Goal: Information Seeking & Learning: Understand process/instructions

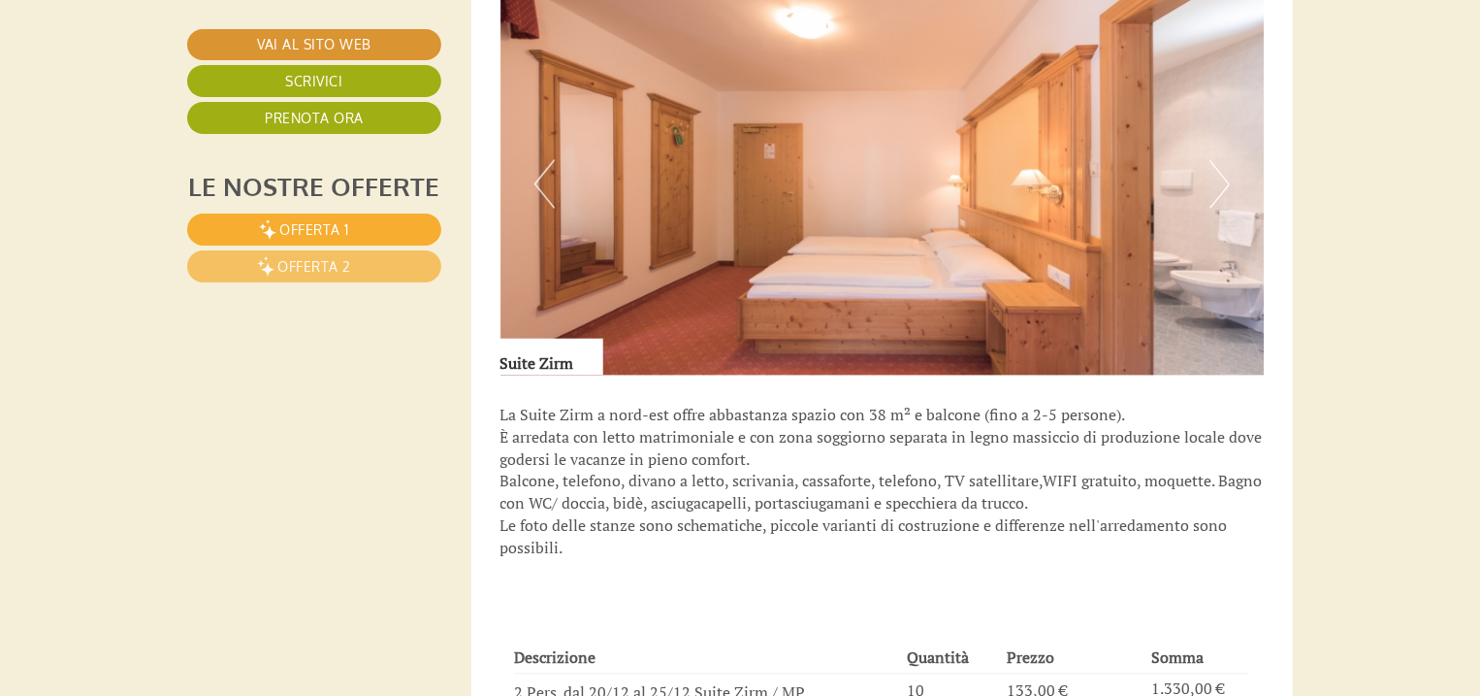
scroll to position [1086, 0]
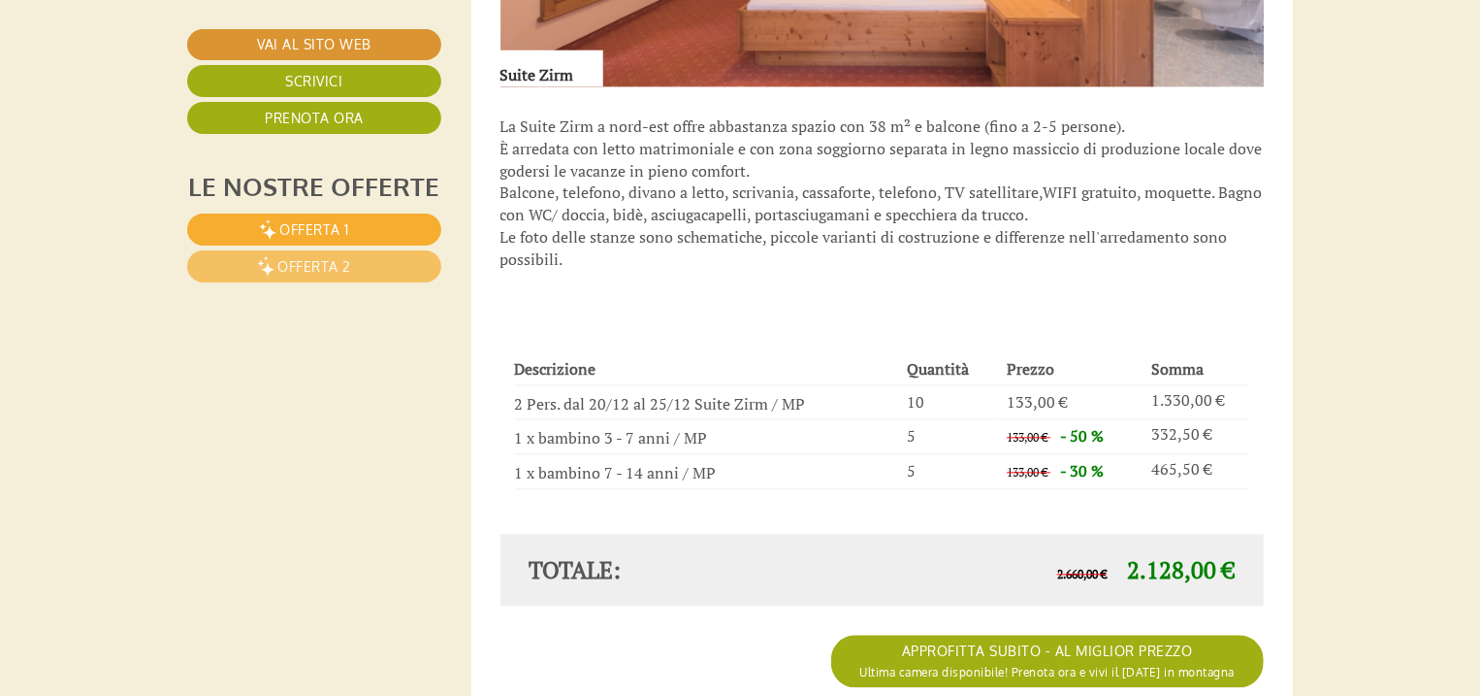
scroll to position [2018, 0]
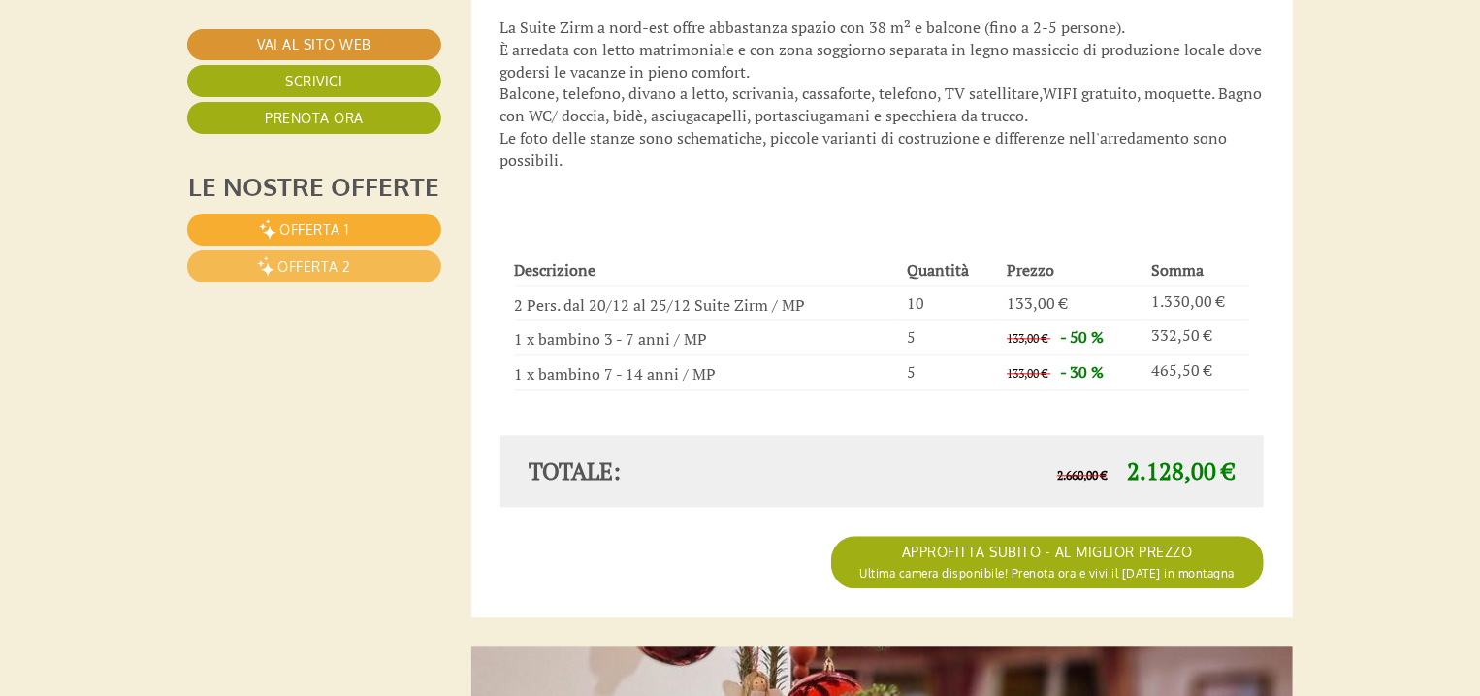
click at [415, 264] on link "Offerta 2" at bounding box center [314, 266] width 254 height 32
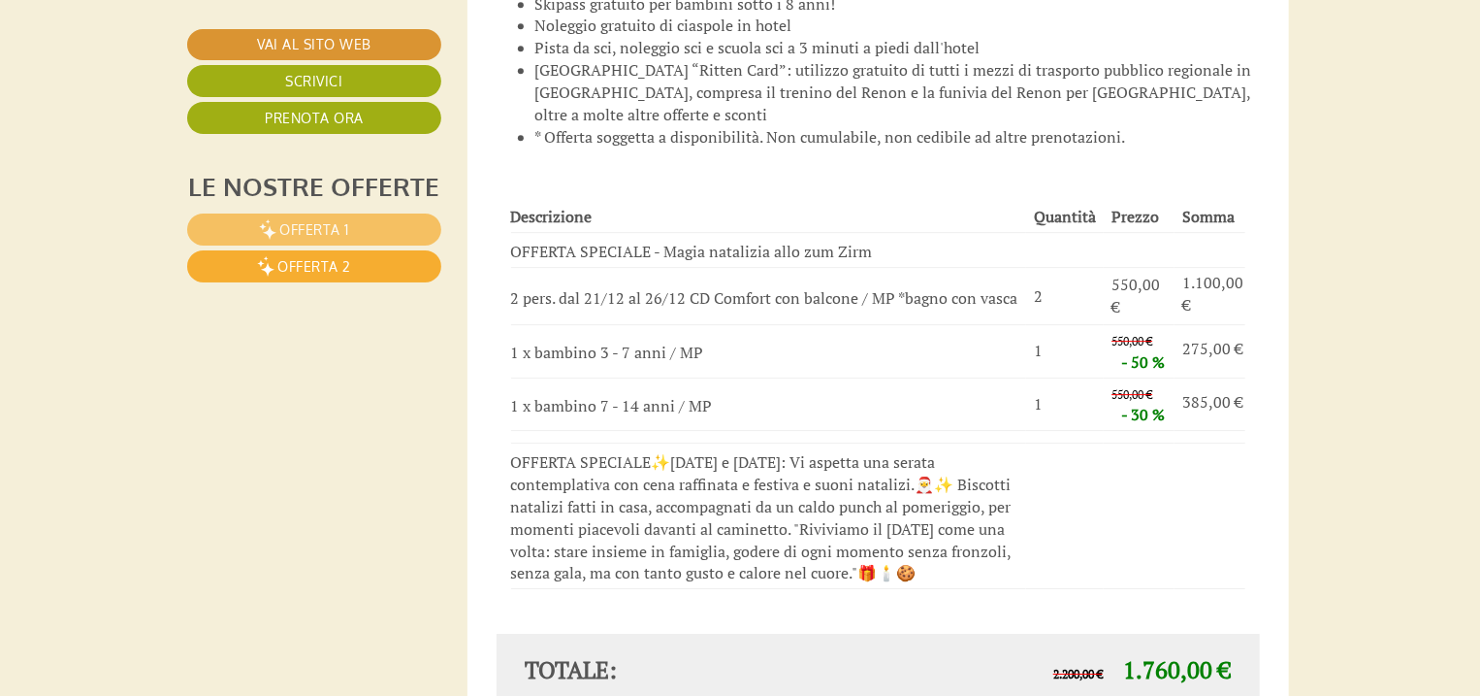
scroll to position [3003, 4]
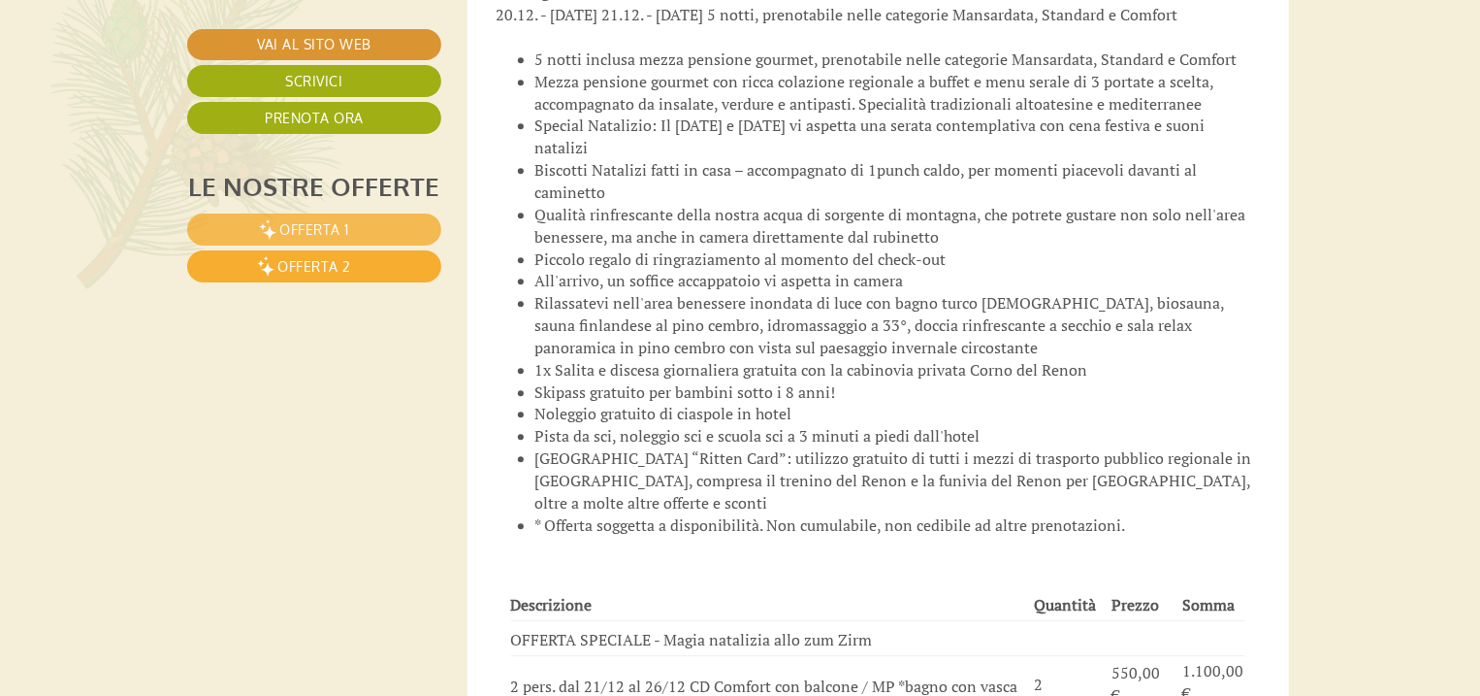
click at [363, 233] on link "Offerta 1" at bounding box center [314, 229] width 254 height 32
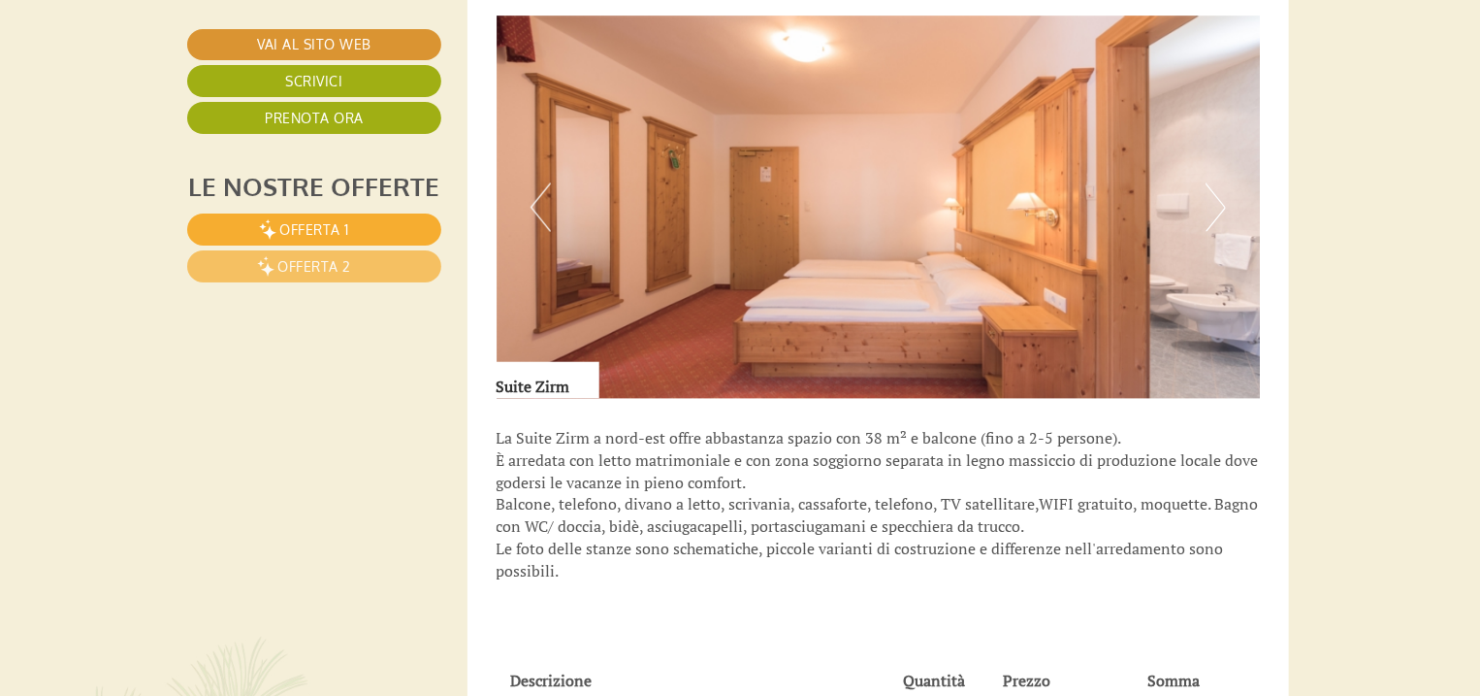
scroll to position [1994, 4]
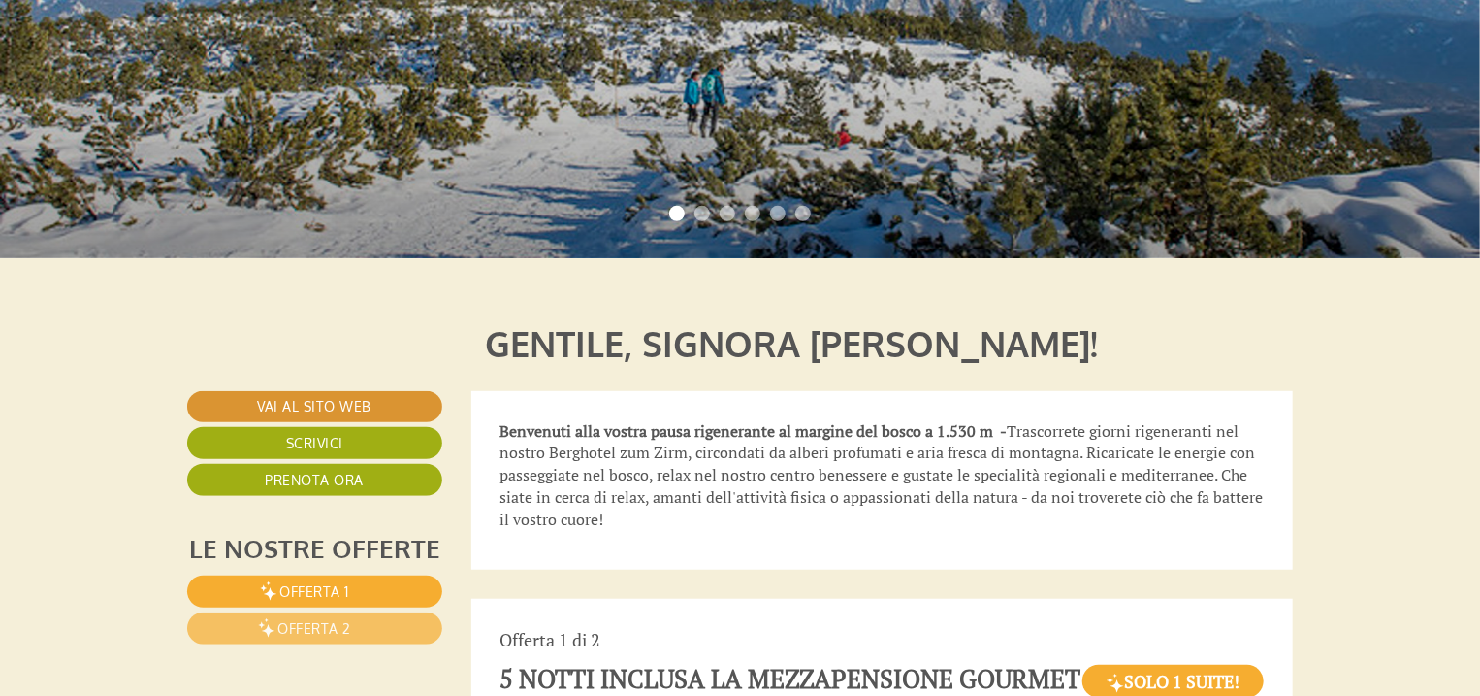
scroll to position [233, 0]
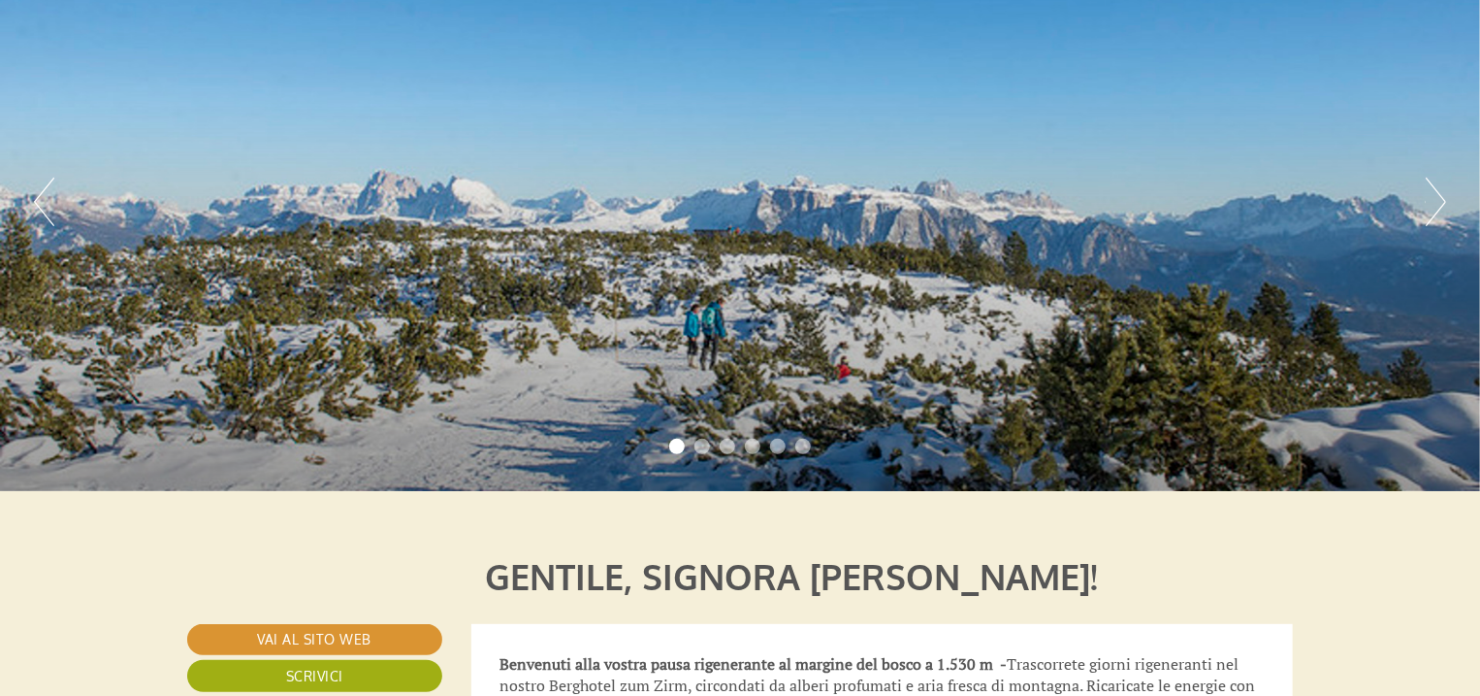
click at [1437, 209] on button "Next" at bounding box center [1436, 202] width 20 height 49
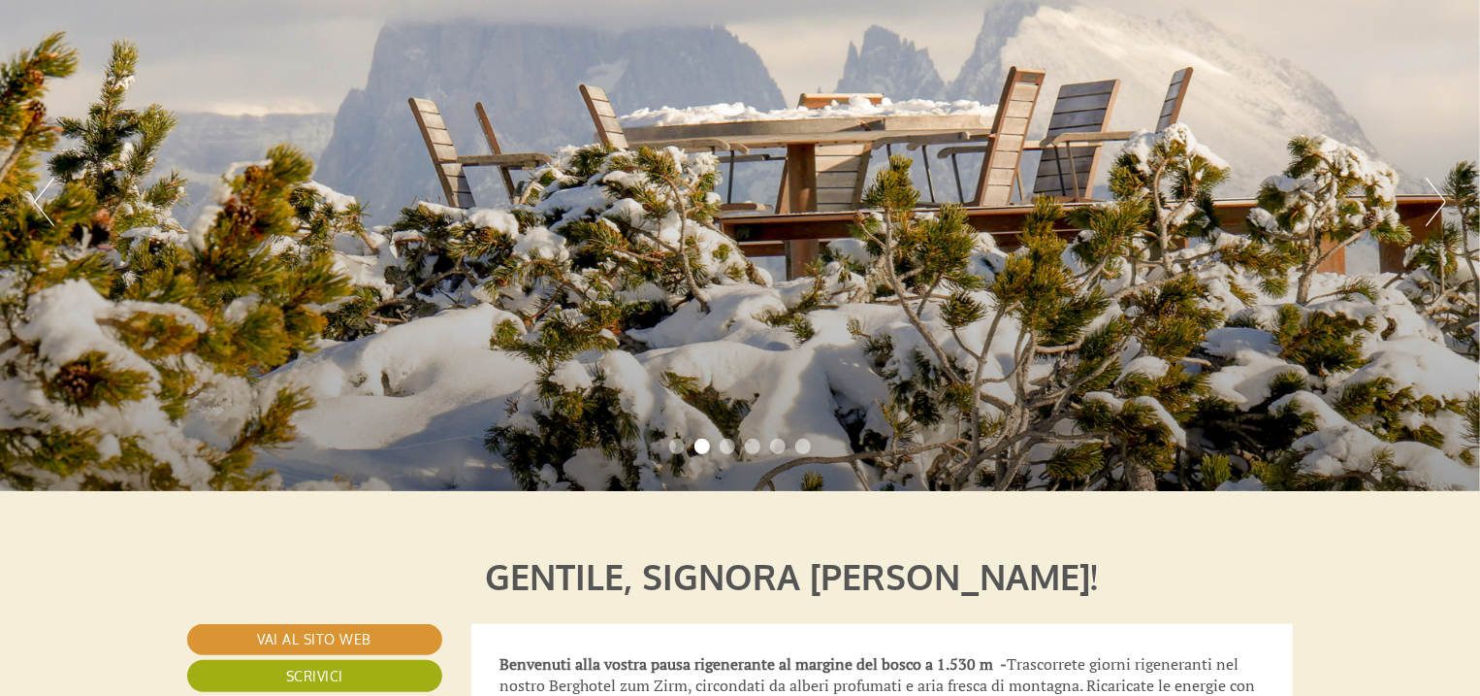
click at [1437, 209] on button "Next" at bounding box center [1436, 202] width 20 height 49
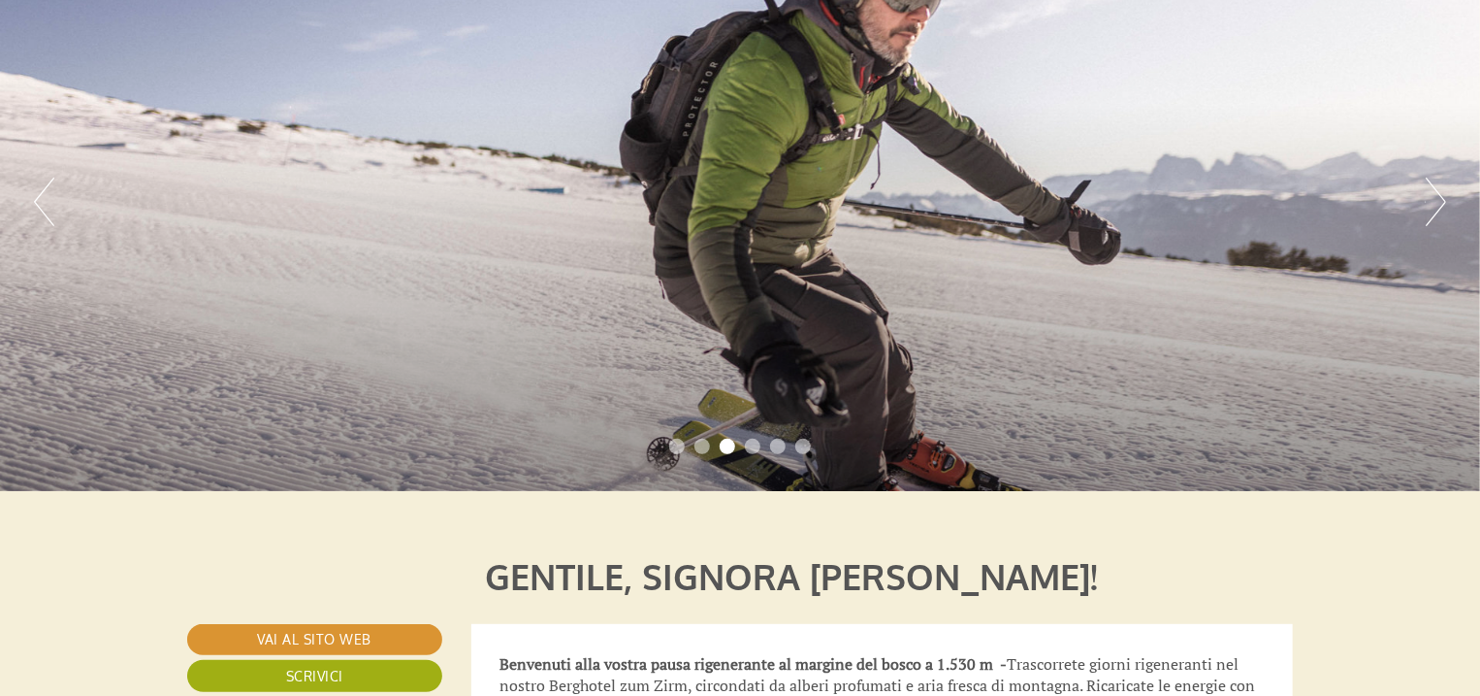
click at [1437, 209] on button "Next" at bounding box center [1436, 202] width 20 height 49
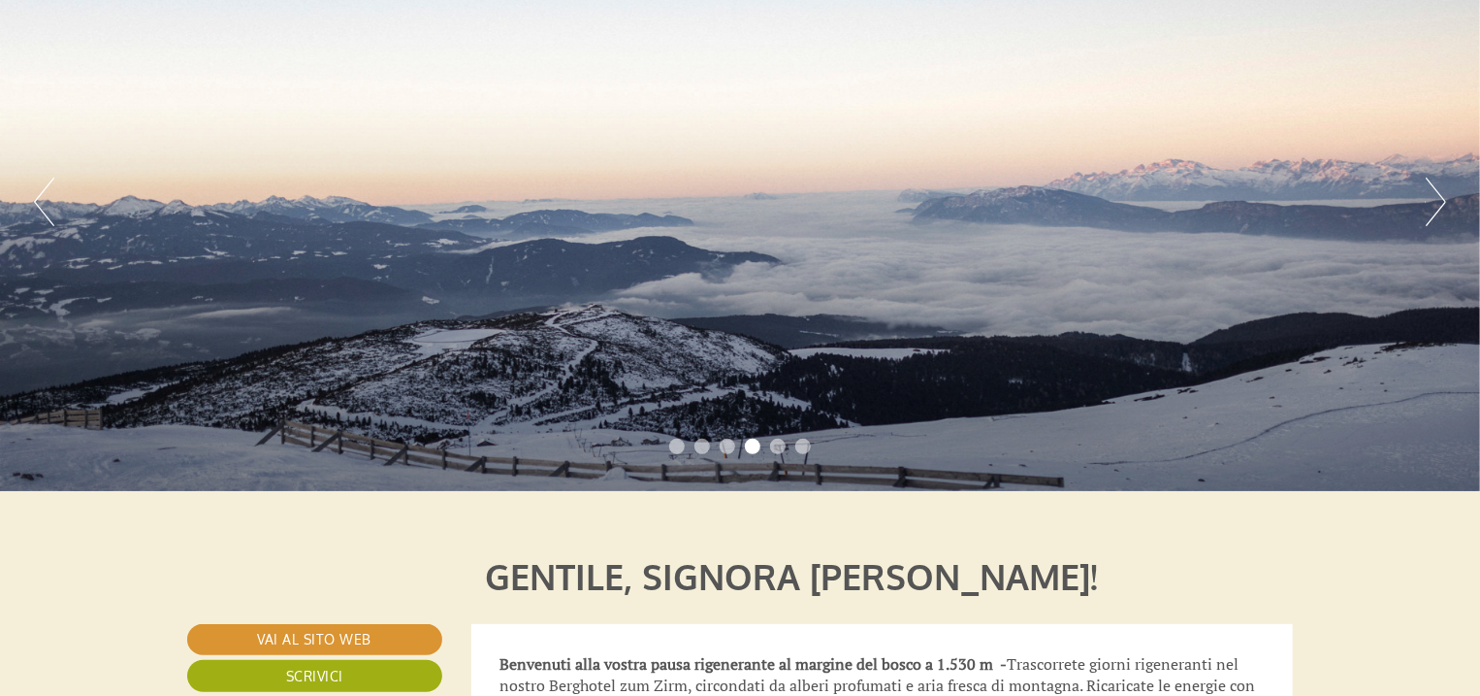
click at [1437, 209] on button "Next" at bounding box center [1436, 202] width 20 height 49
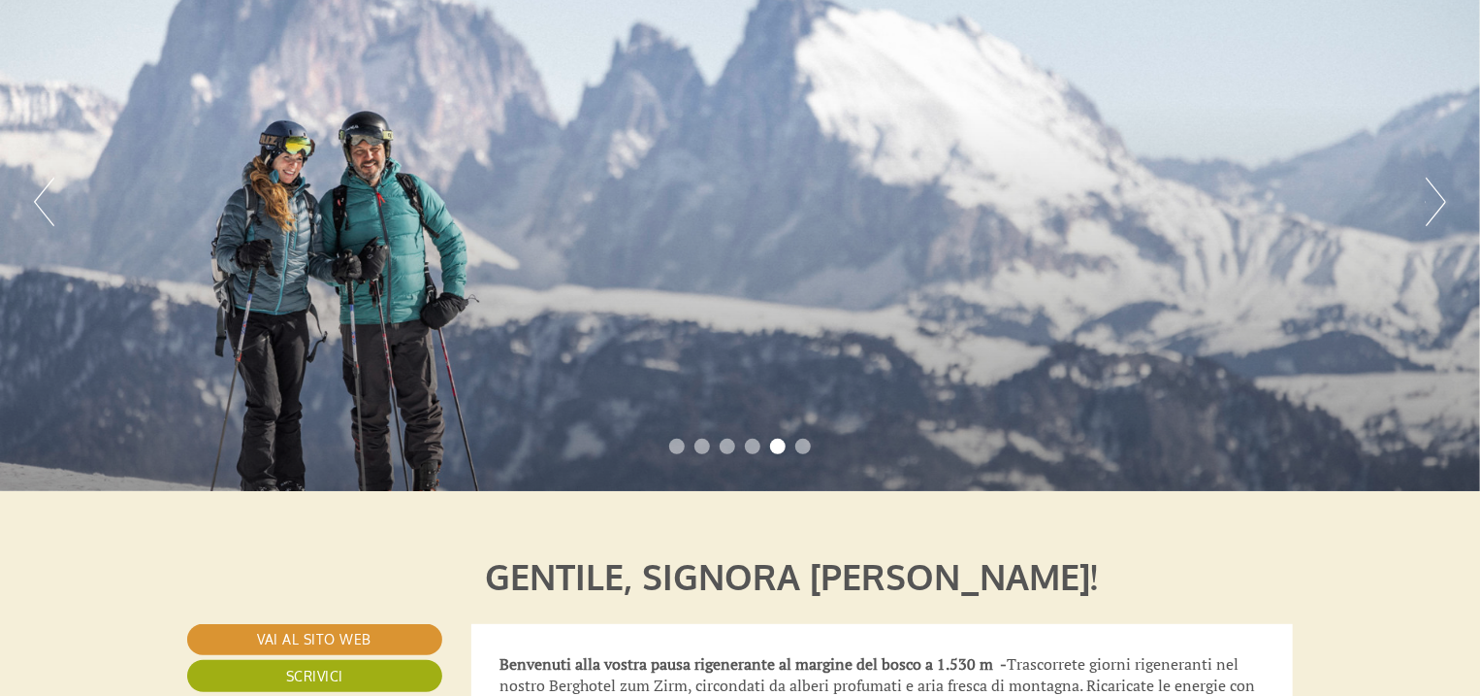
click at [1437, 209] on button "Next" at bounding box center [1436, 202] width 20 height 49
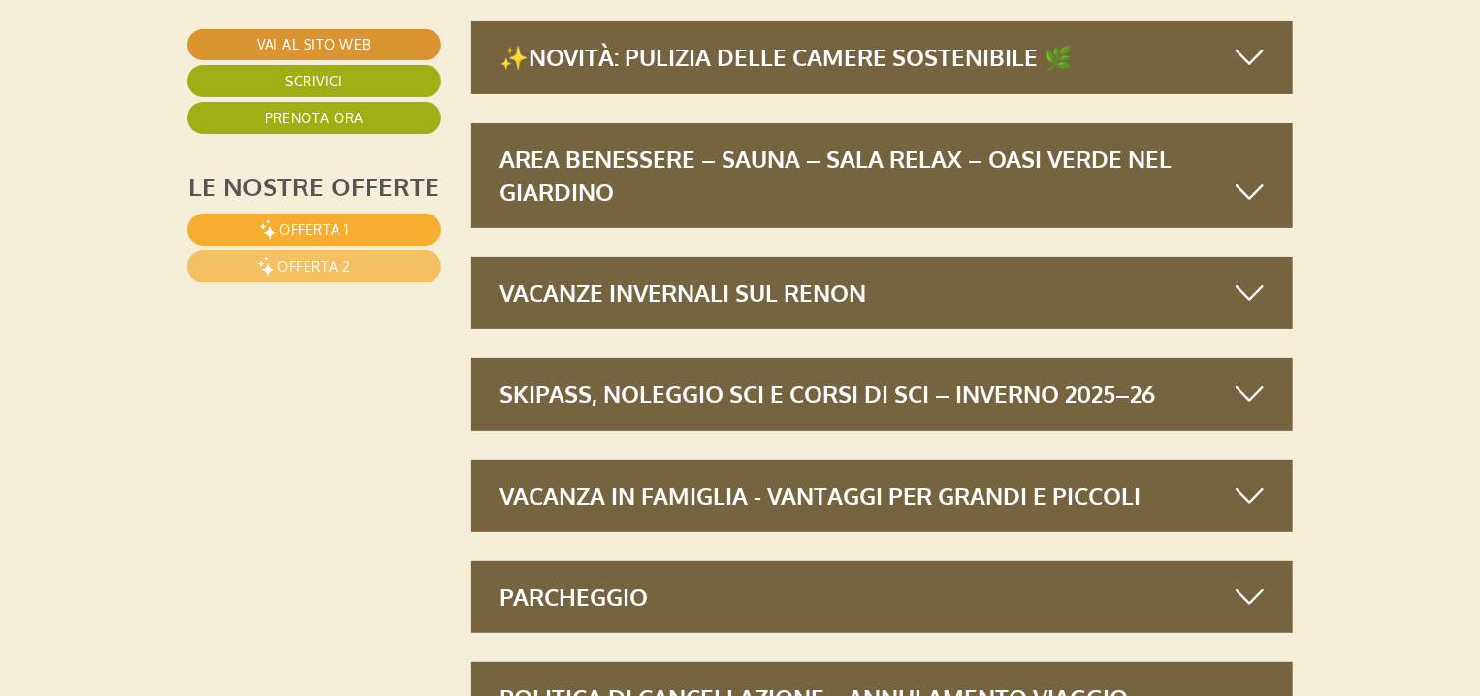
scroll to position [7605, 0]
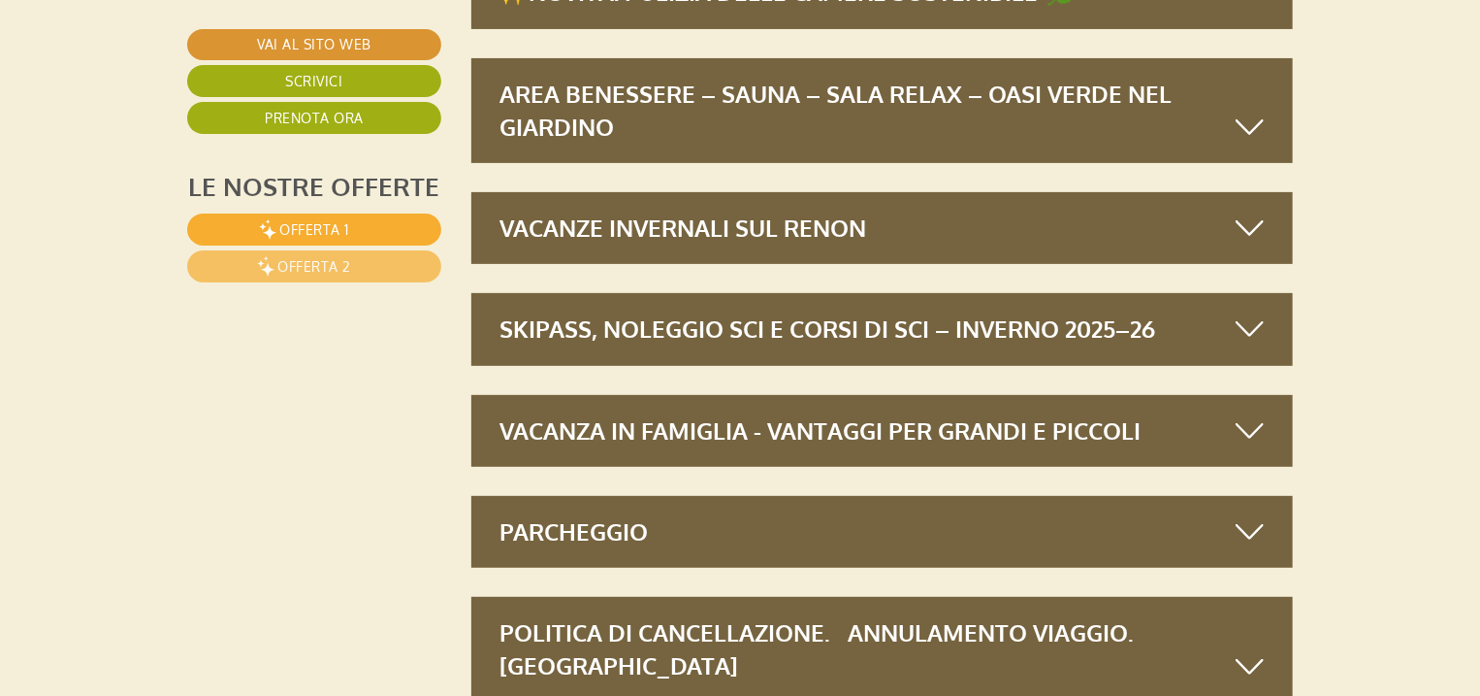
click at [1249, 211] on icon at bounding box center [1250, 227] width 28 height 33
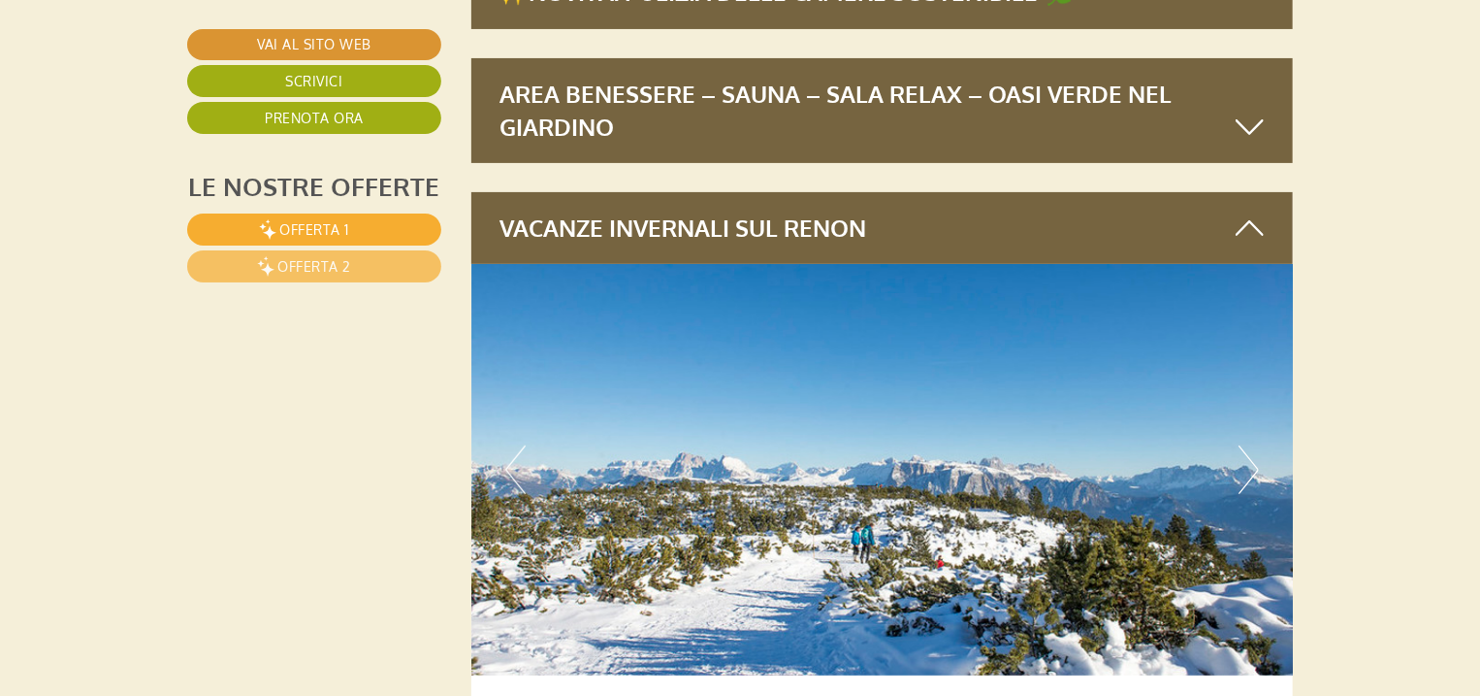
click at [1245, 445] on button "Next" at bounding box center [1249, 469] width 20 height 49
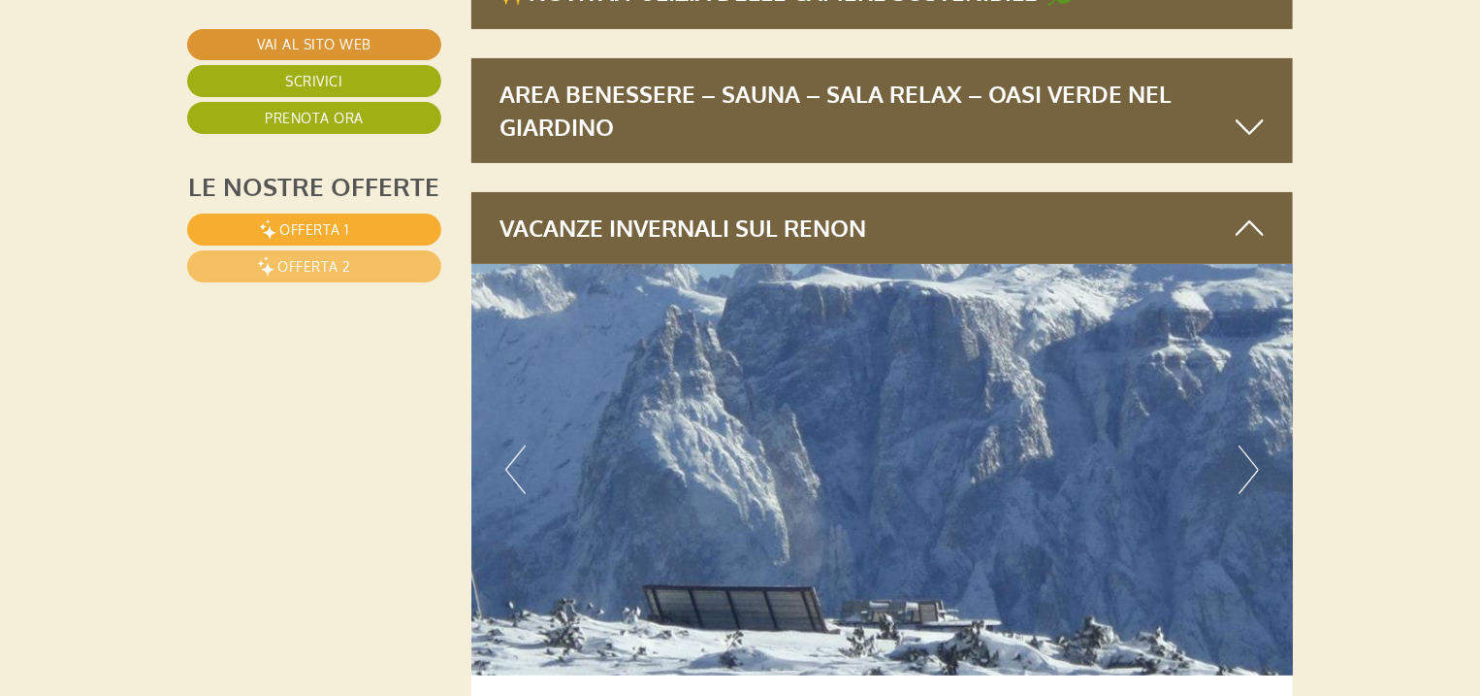
click at [1248, 211] on icon at bounding box center [1250, 227] width 28 height 33
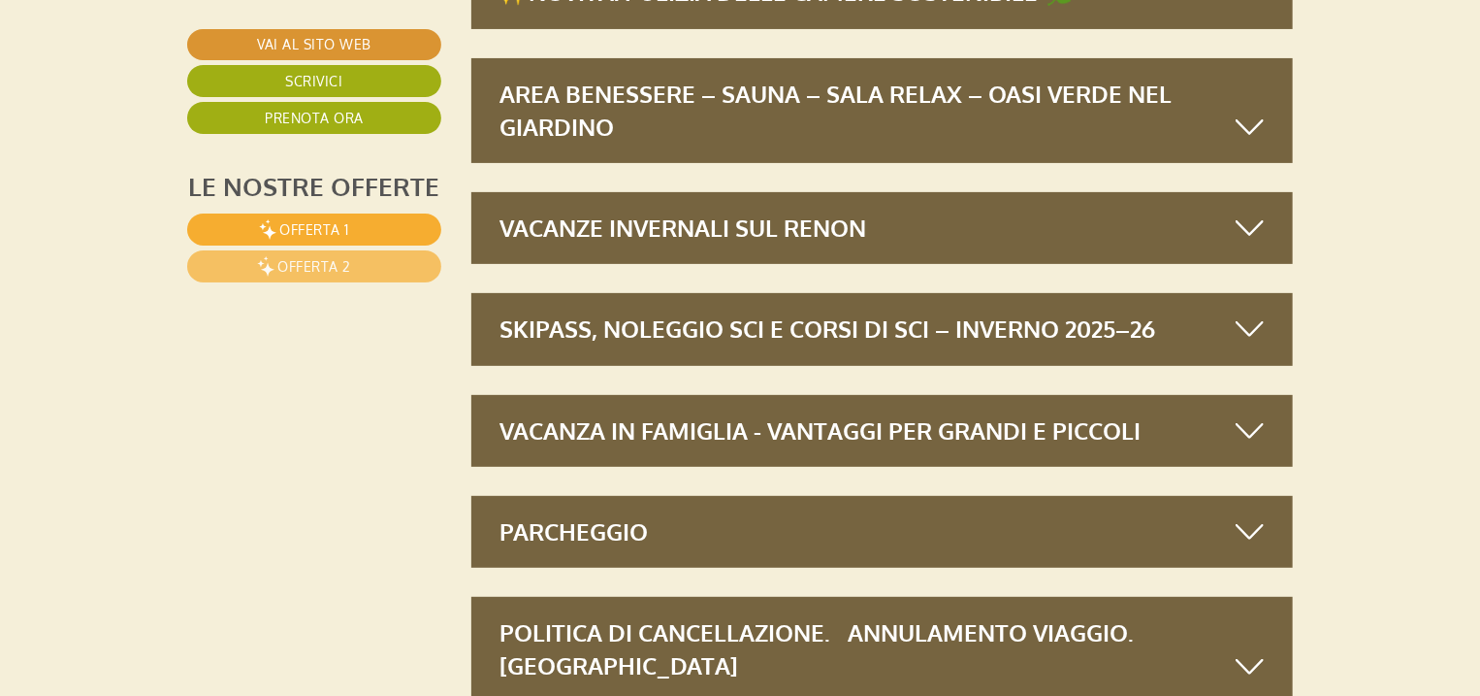
click at [1250, 312] on icon at bounding box center [1250, 328] width 28 height 33
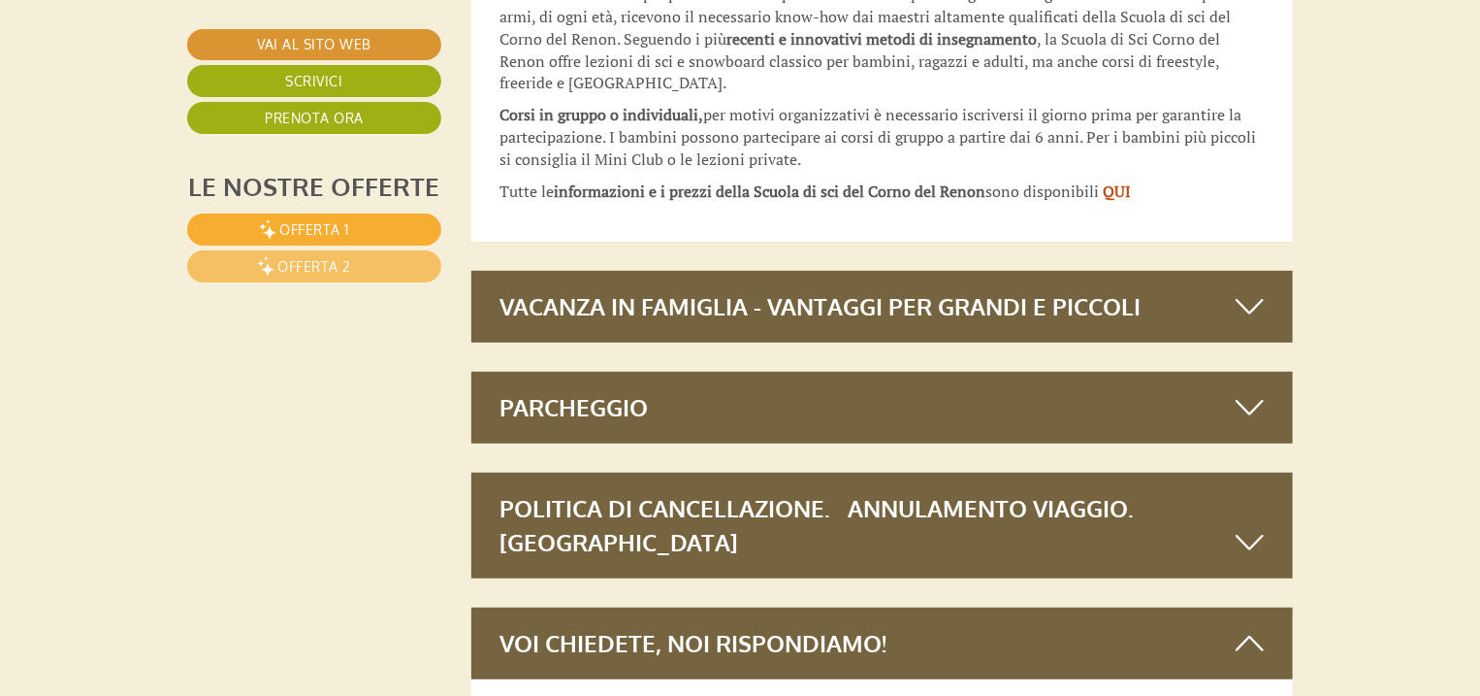
scroll to position [11569, 0]
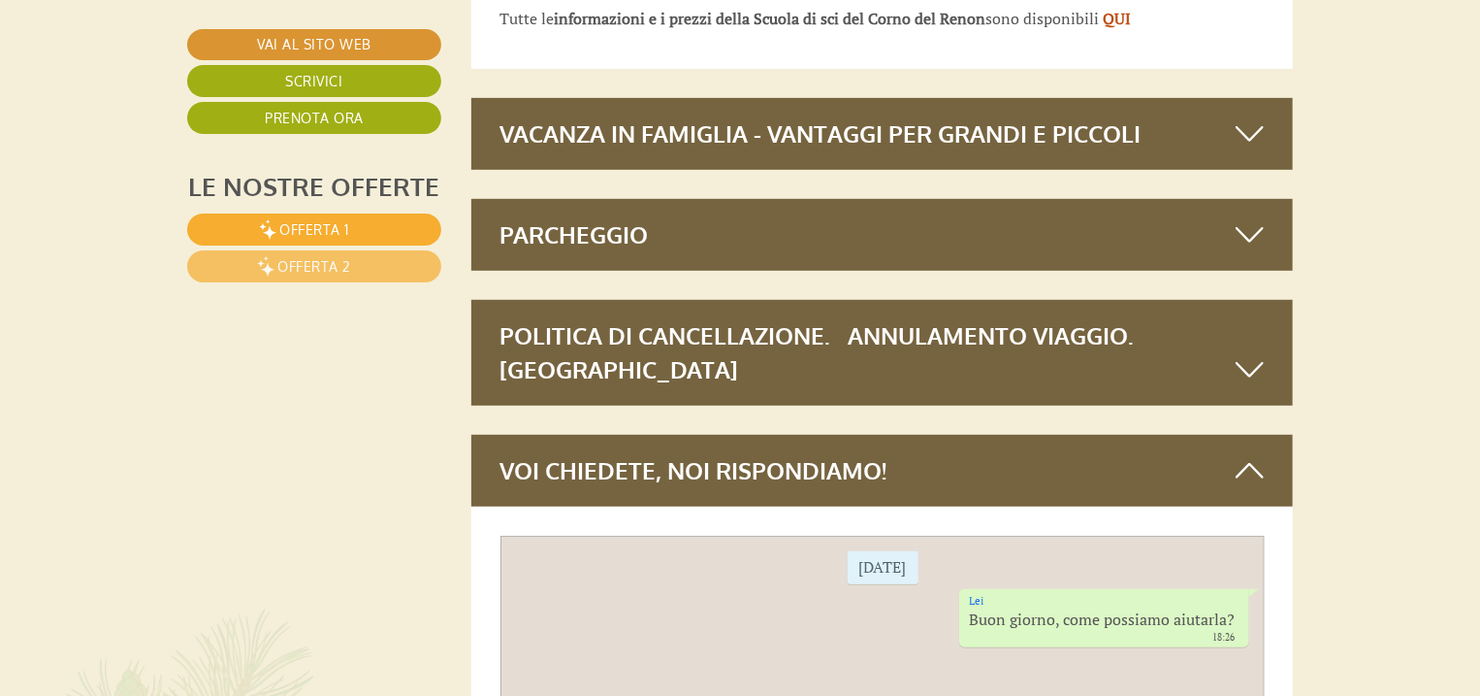
click at [1241, 117] on icon at bounding box center [1250, 133] width 28 height 33
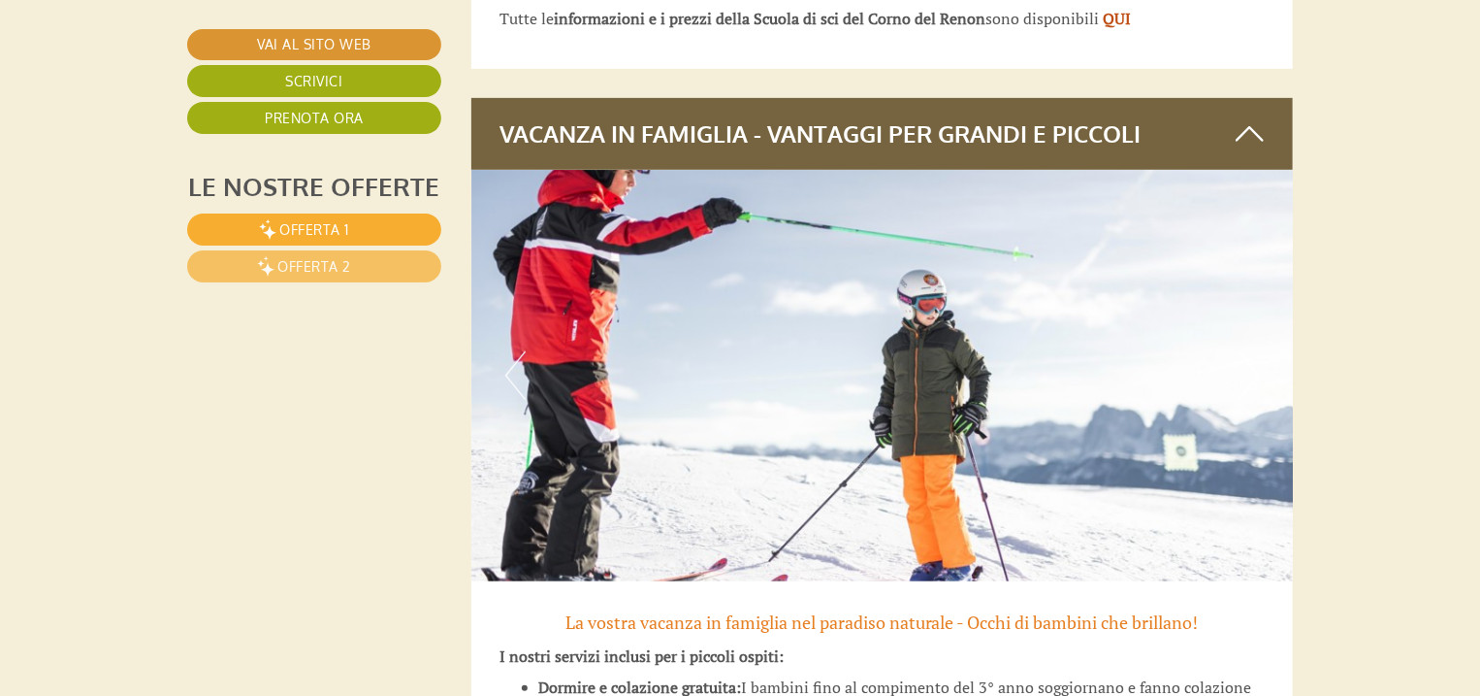
click at [1250, 117] on icon at bounding box center [1250, 133] width 28 height 33
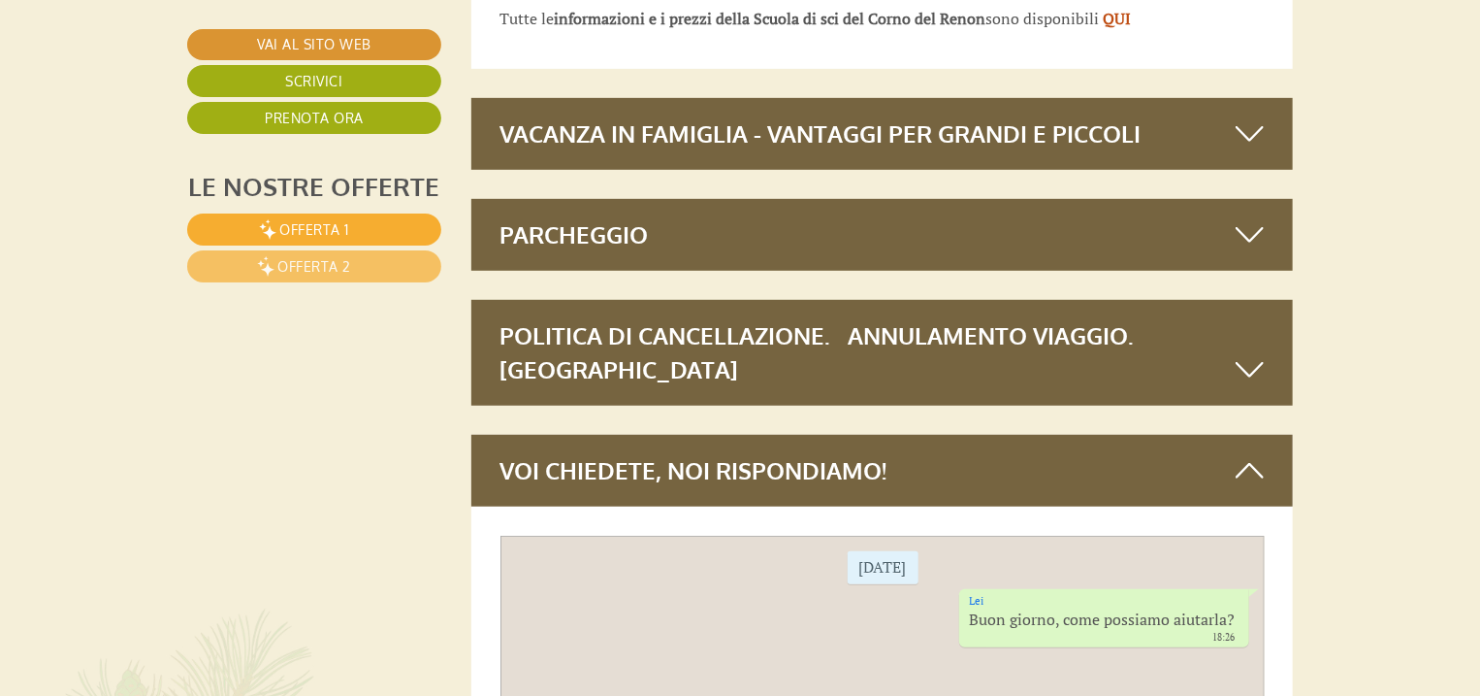
click at [1263, 218] on icon at bounding box center [1250, 234] width 28 height 33
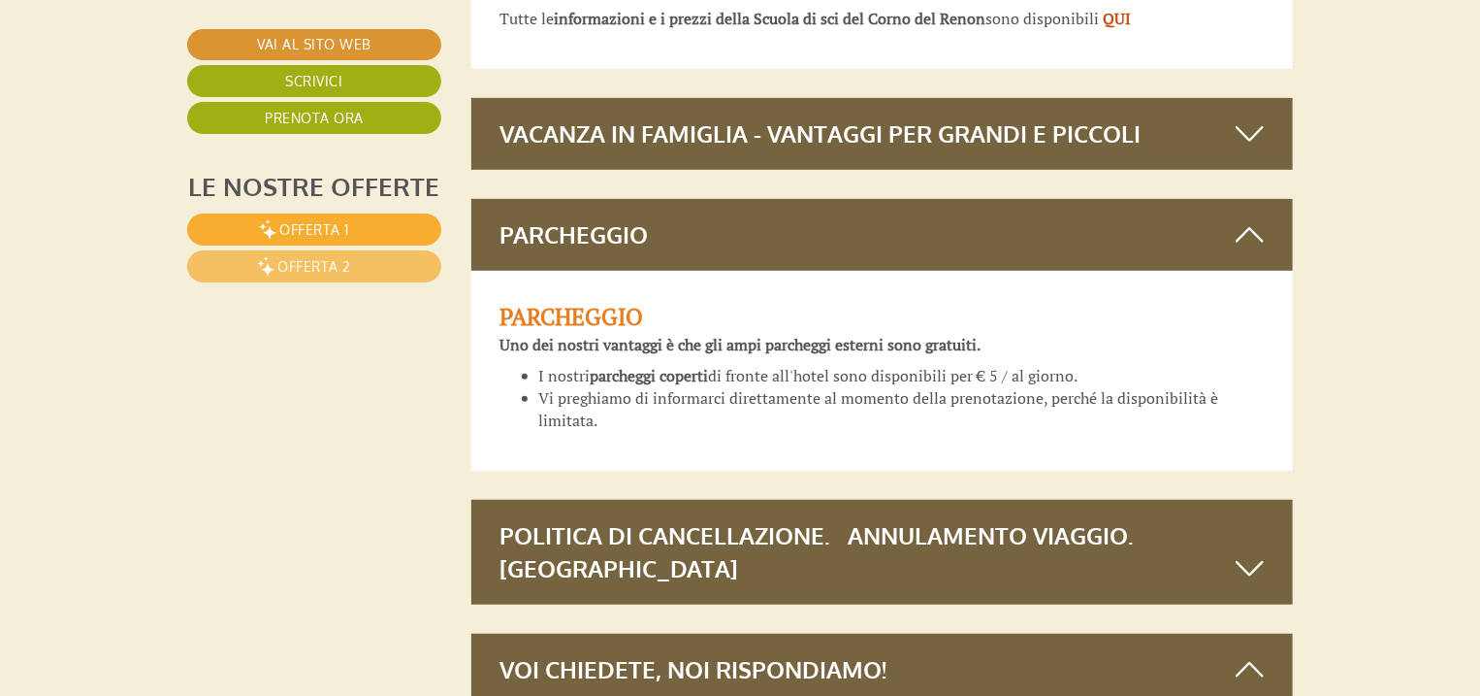
click at [1262, 218] on icon at bounding box center [1250, 234] width 28 height 33
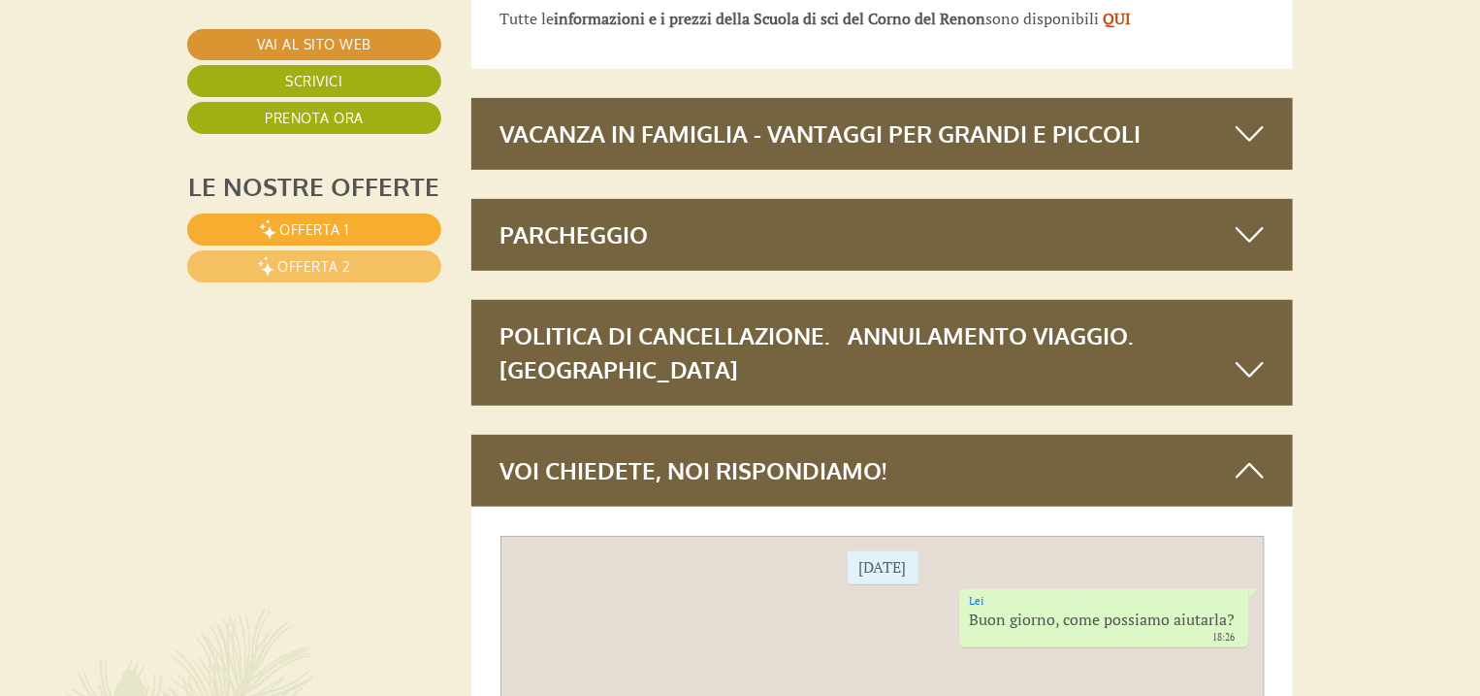
click at [1265, 300] on div "Politica di cancellazione. Annulamento viaggio. [GEOGRAPHIC_DATA]" at bounding box center [882, 353] width 823 height 106
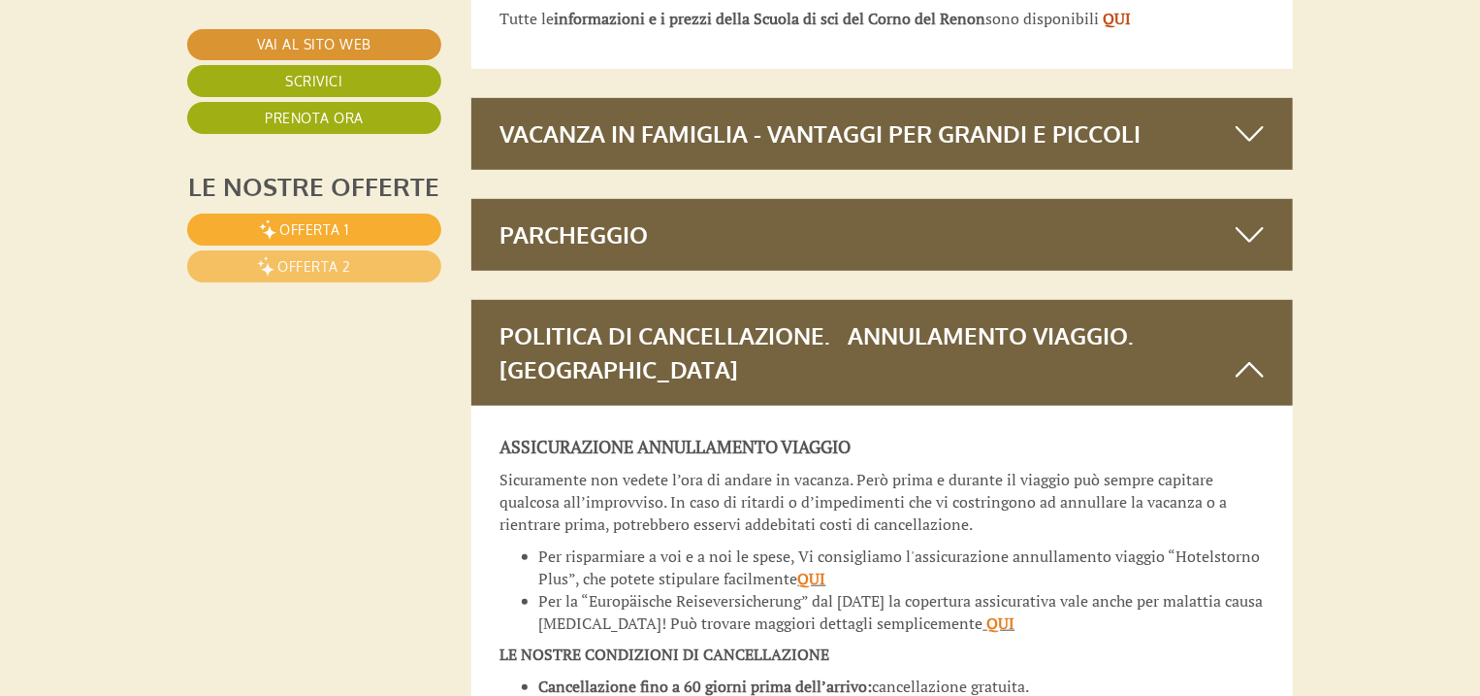
click at [1265, 300] on div "Politica di cancellazione. Annulamento viaggio. [GEOGRAPHIC_DATA]" at bounding box center [882, 353] width 823 height 106
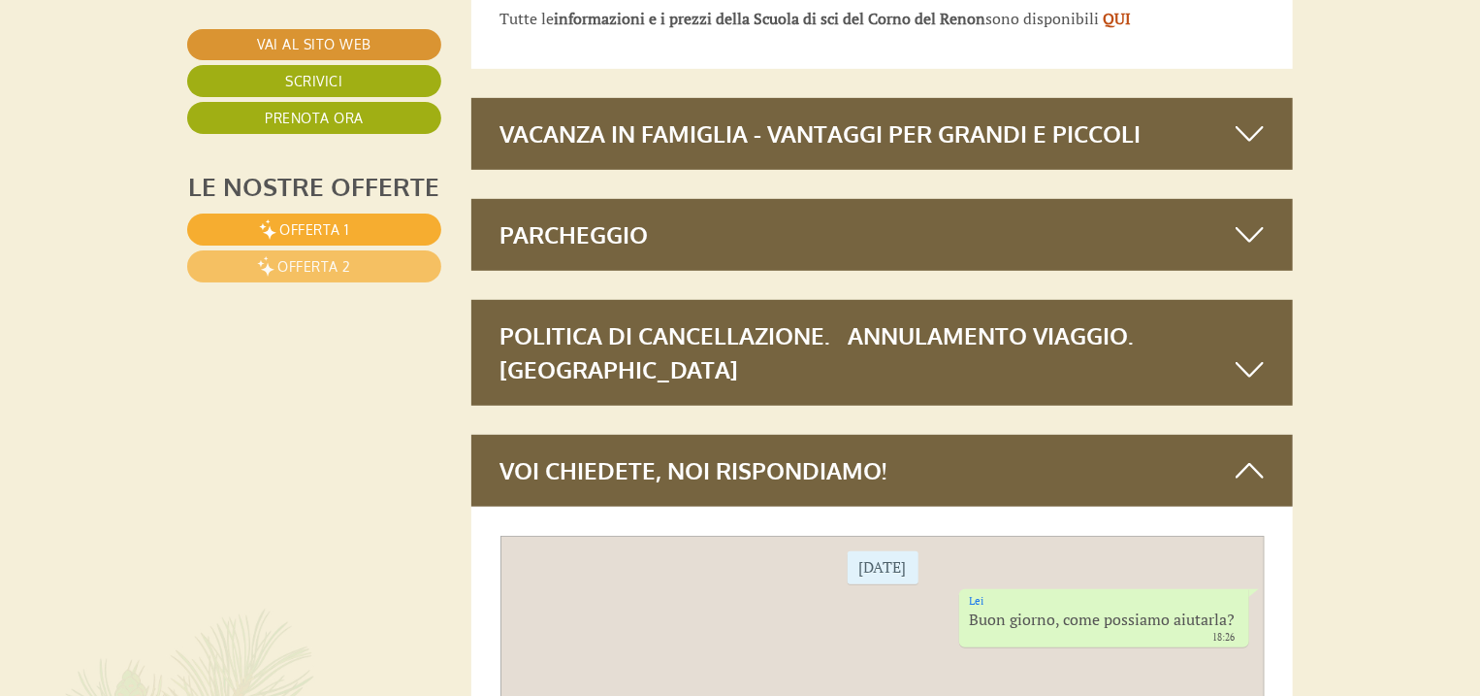
click at [1248, 435] on div "Voi chiedete, noi rispondiamo!" at bounding box center [882, 471] width 823 height 72
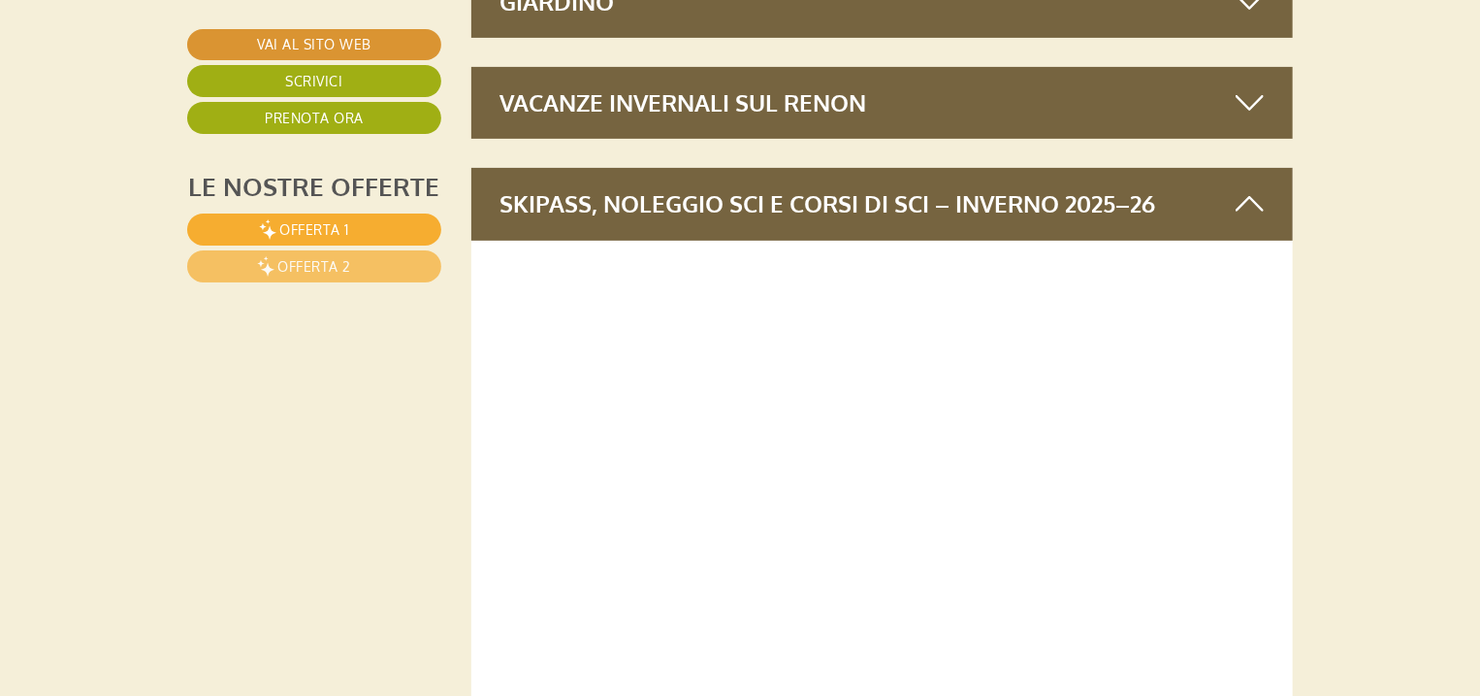
scroll to position [7865, 0]
